Goal: Use online tool/utility: Utilize a website feature to perform a specific function

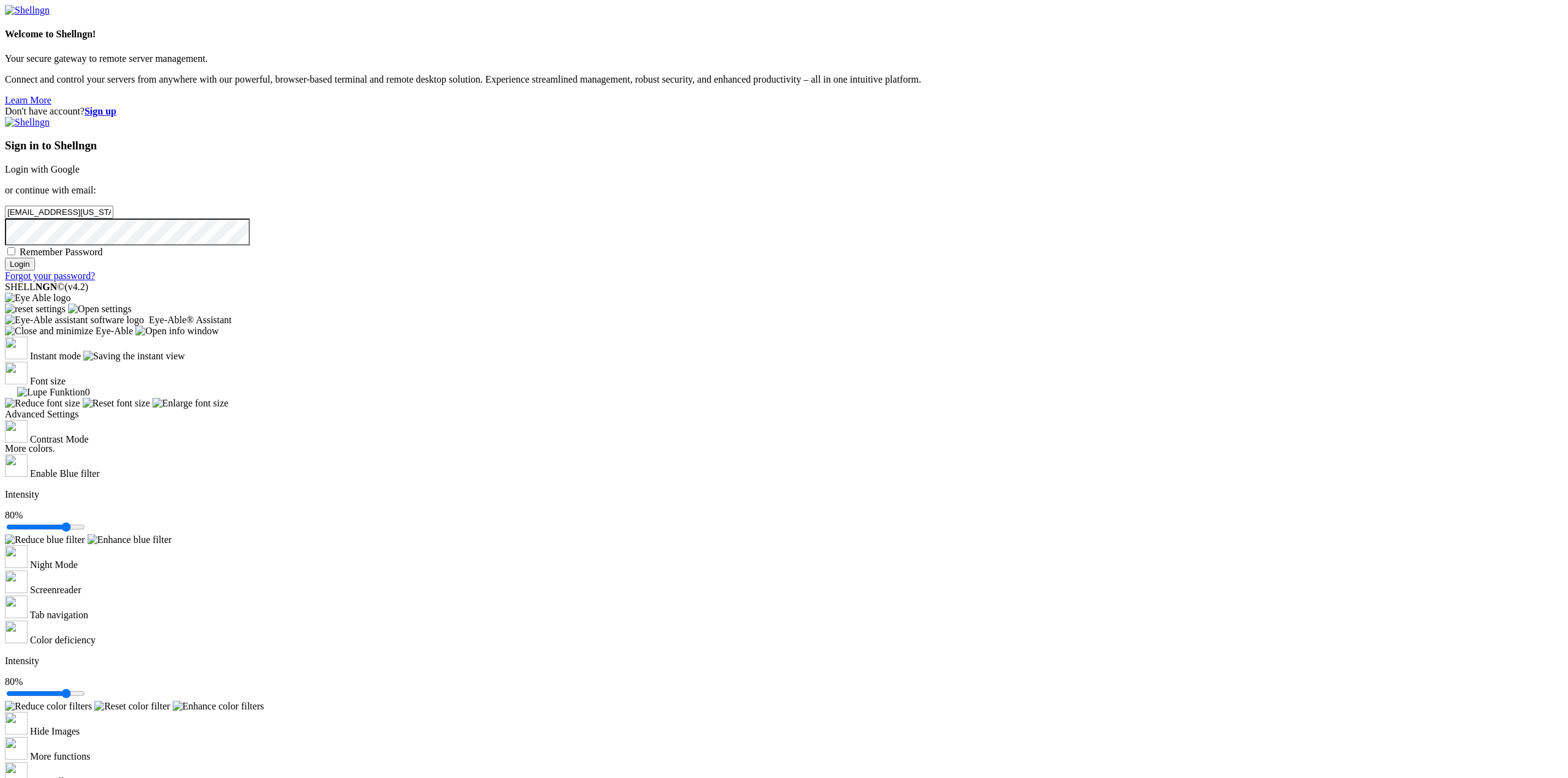
click at [35, 270] on input "Login" at bounding box center [20, 264] width 30 height 13
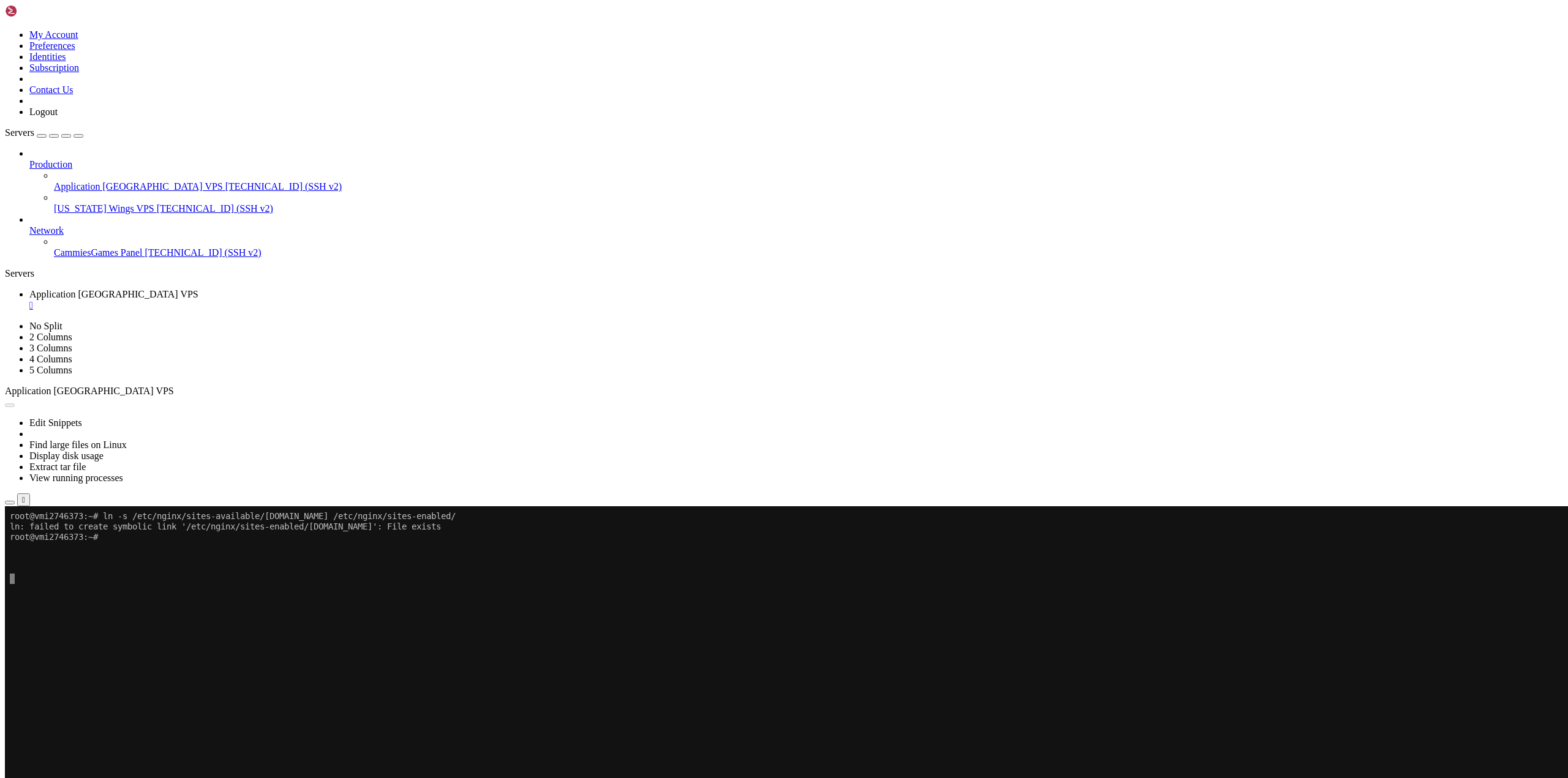
click at [54, 540] on button "Reconnect" at bounding box center [29, 547] width 49 height 13
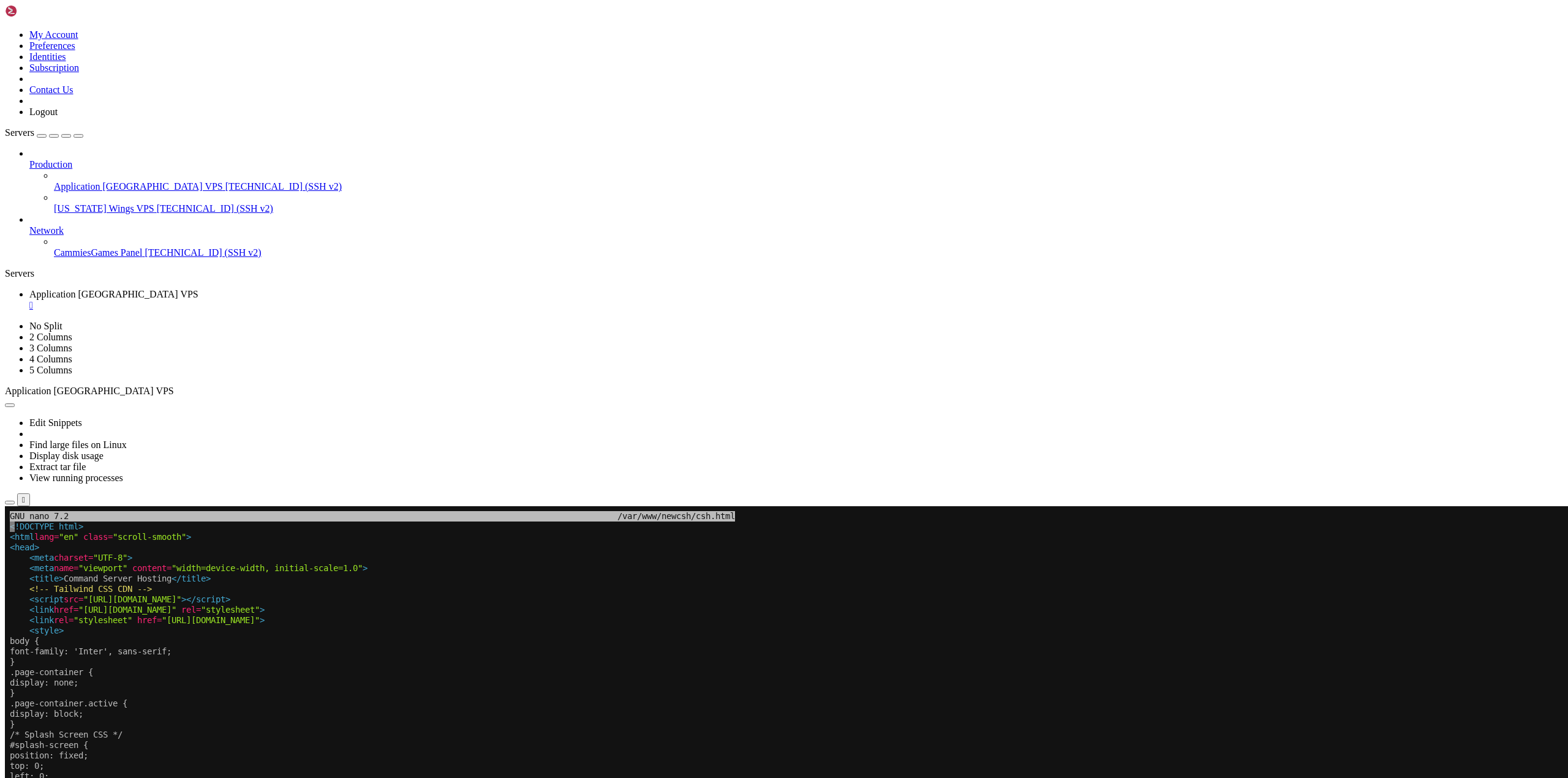
click at [299, 648] on x-row "font-family: 'Inter', sans-serif;" at bounding box center [711, 651] width 1403 height 10
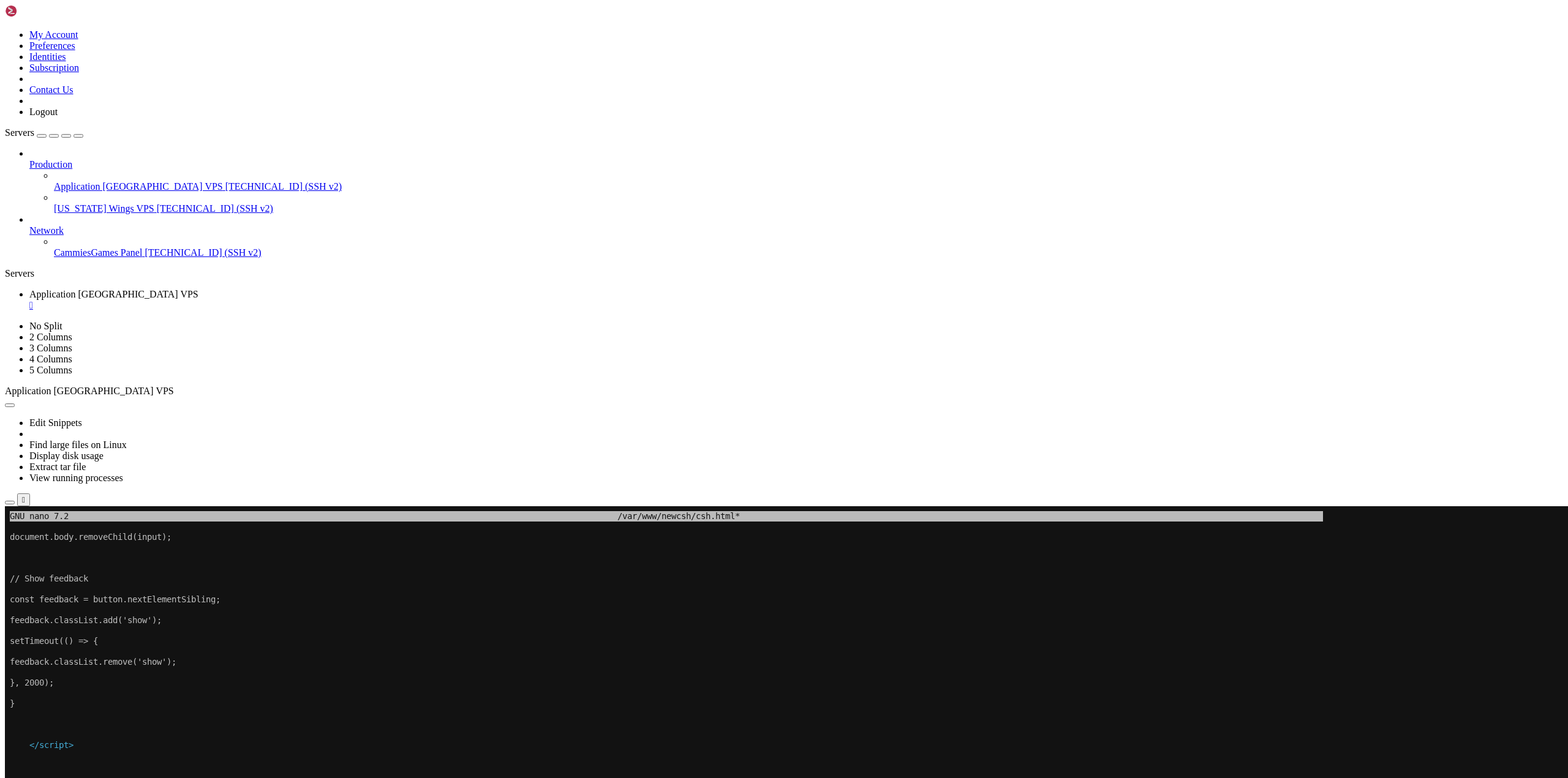
scroll to position [12, 2]
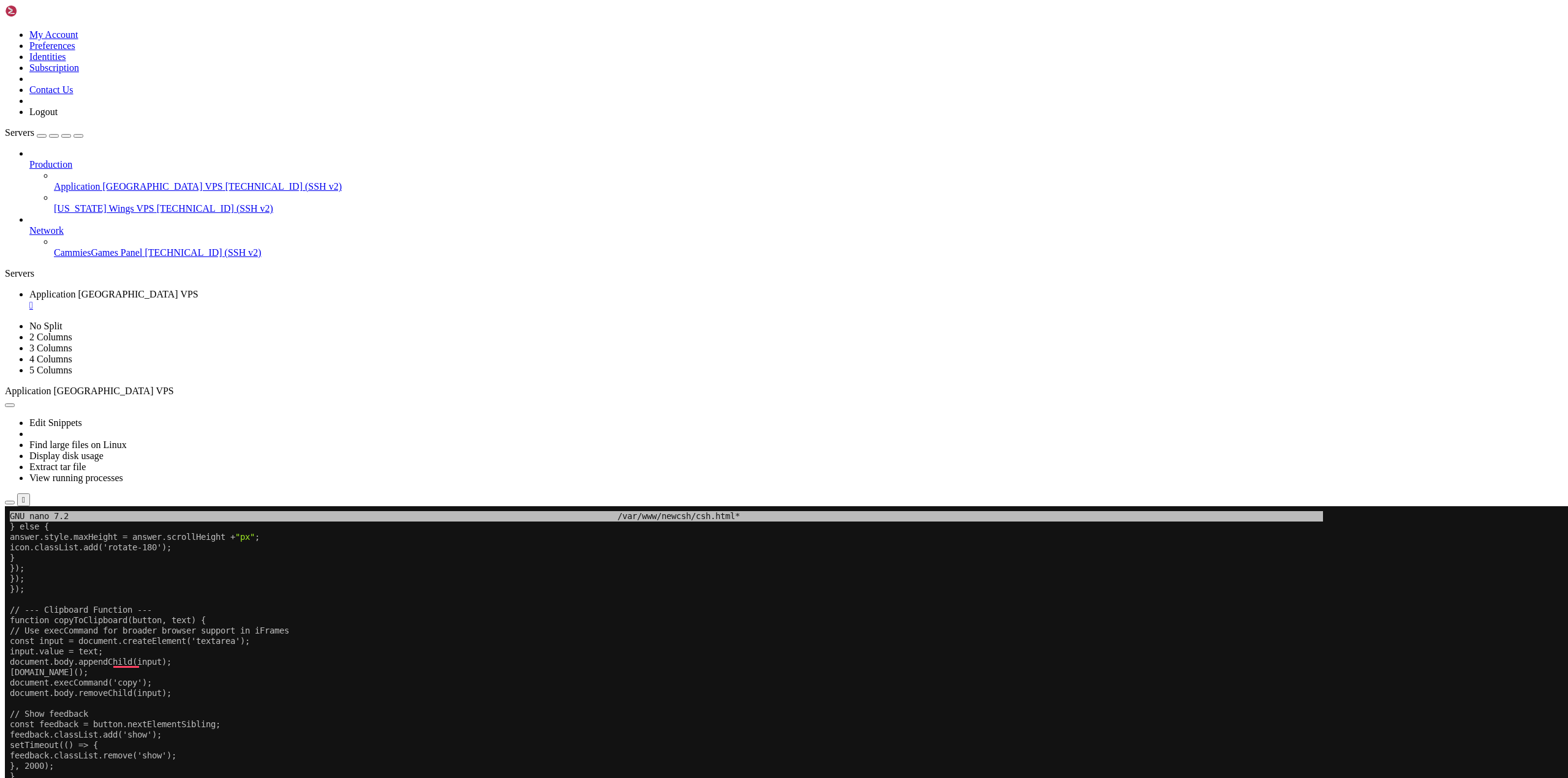
click at [219, 777] on x-row "To enrich screen reader interactions, please activate Accessibility in Grammarl…" at bounding box center [711, 787] width 1403 height 10
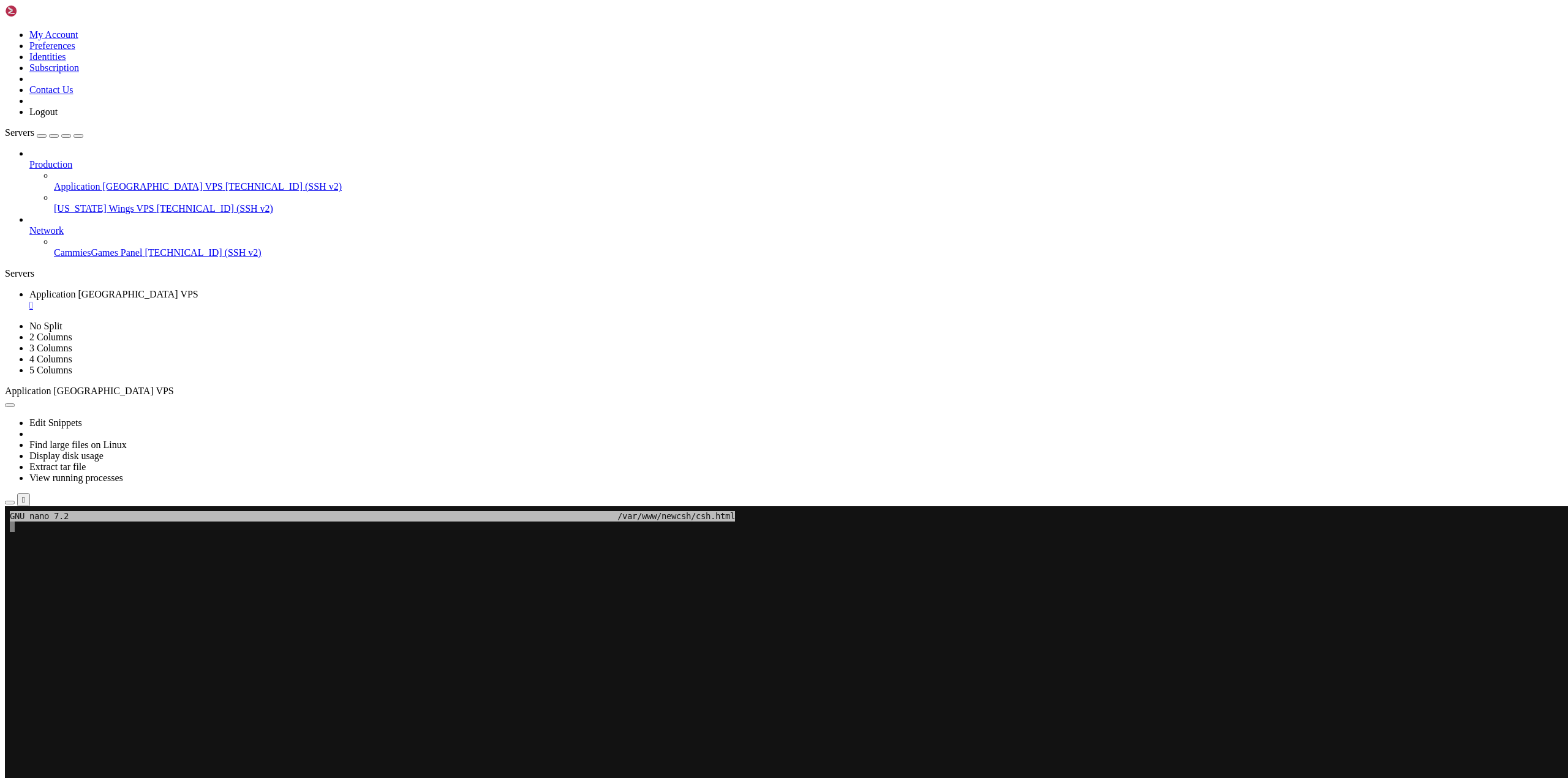
click at [138, 579] on x-row "To enrich screen reader interactions, please activate Accessibility in Grammarl…" at bounding box center [711, 579] width 1403 height 10
click at [75, 563] on x-row "To enrich screen reader interactions, please activate Accessibility in Grammarl…" at bounding box center [711, 568] width 1403 height 10
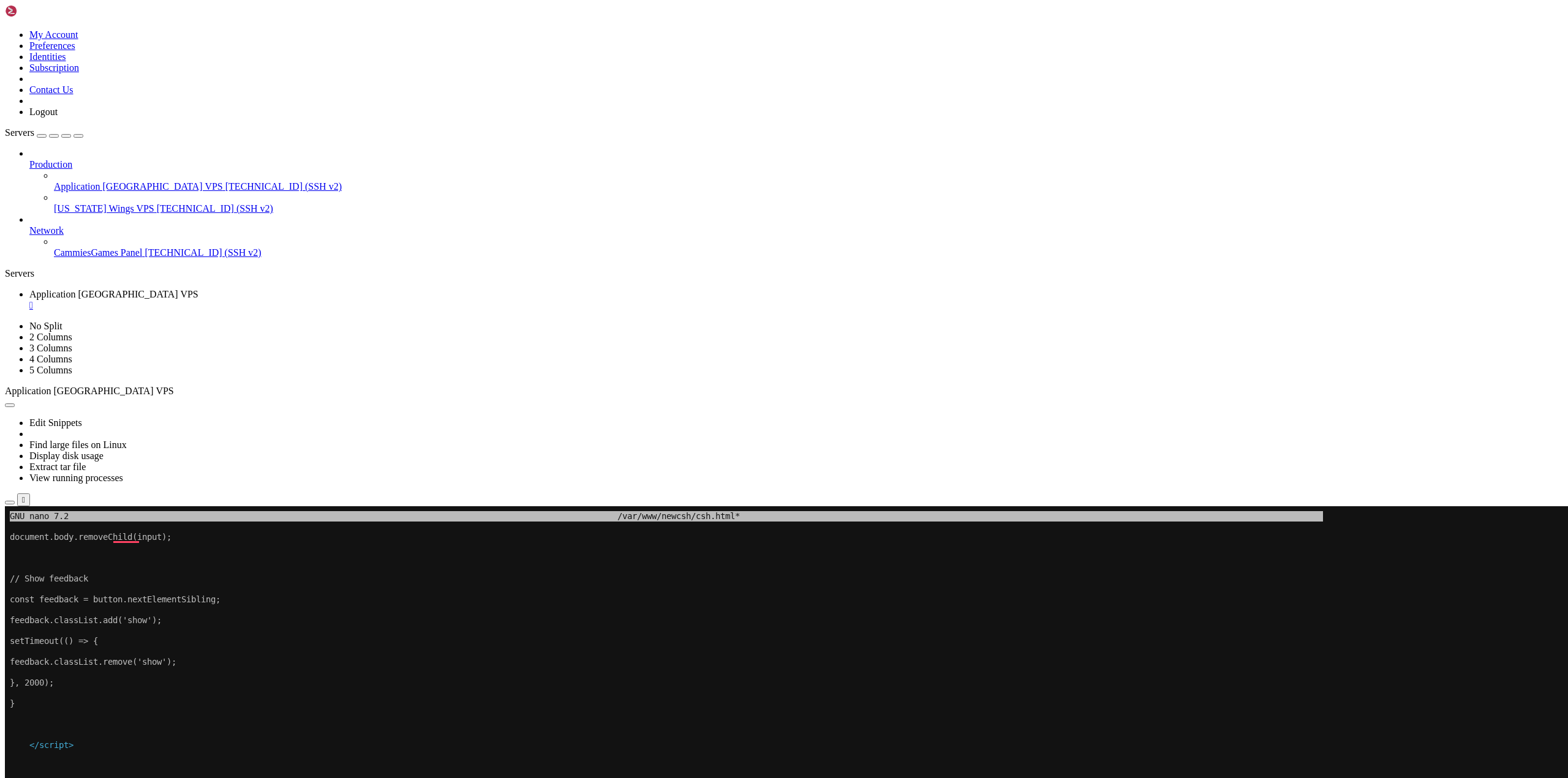
click at [319, 708] on x-row "}" at bounding box center [711, 703] width 1403 height 10
click at [267, 668] on x-row "To enrich screen reader interactions, please activate Accessibility in Grammarl…" at bounding box center [711, 672] width 1403 height 10
